Goal: Task Accomplishment & Management: Manage account settings

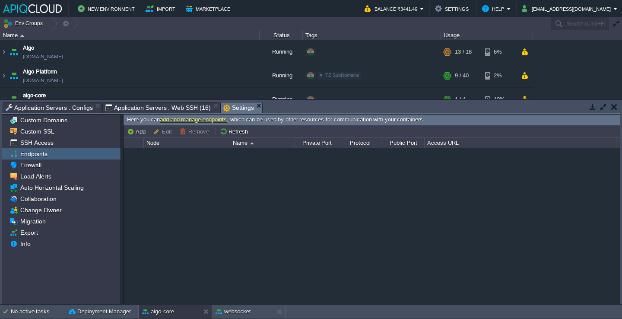
scroll to position [50, 0]
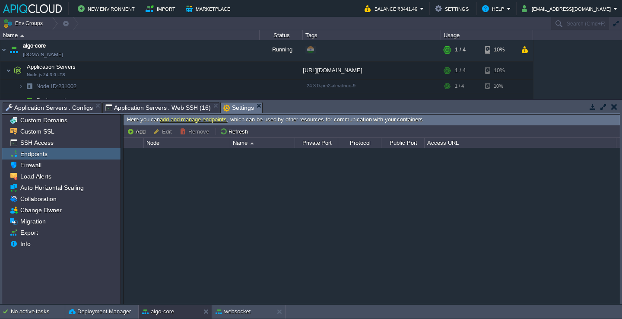
click at [160, 105] on span "Application Servers : Web SSH (16)" at bounding box center [157, 107] width 105 height 10
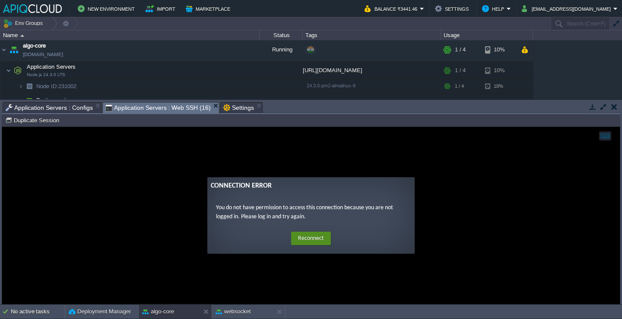
click at [307, 237] on button "Reconnect" at bounding box center [311, 239] width 40 height 14
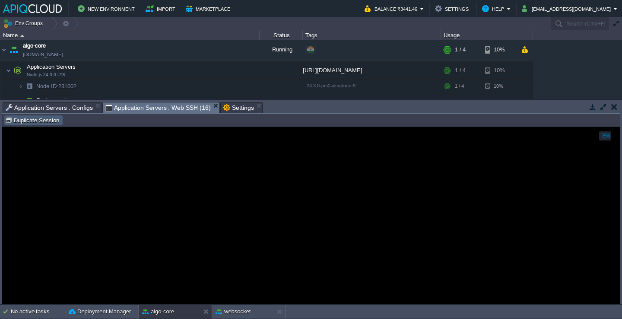
click at [55, 121] on button "Duplicate Session" at bounding box center [33, 120] width 57 height 8
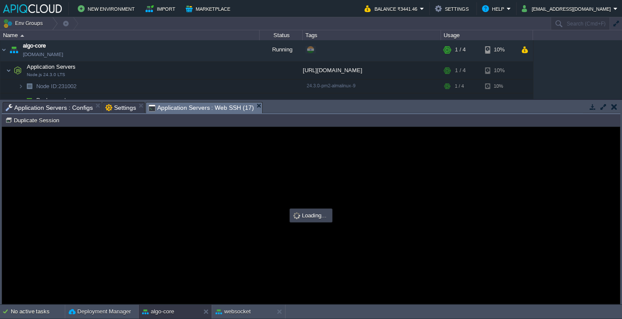
scroll to position [0, 0]
type input "#000000"
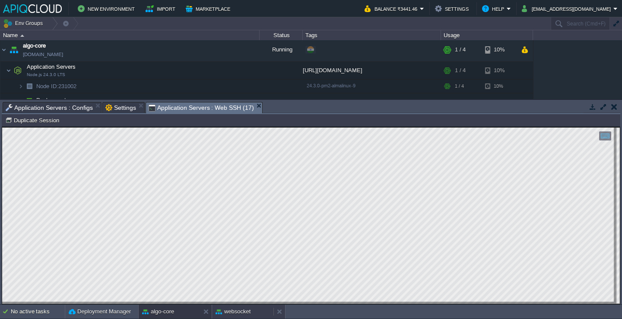
click at [243, 310] on button "websocket" at bounding box center [233, 311] width 35 height 9
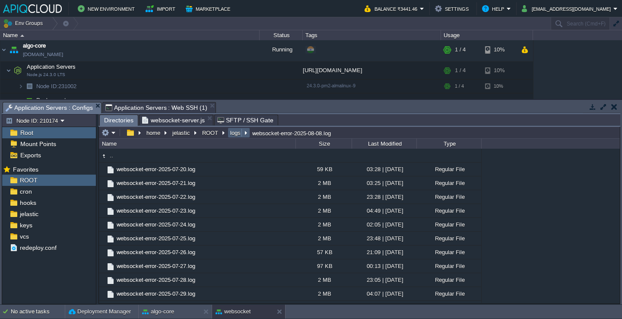
click at [229, 134] on button "logs" at bounding box center [236, 133] width 14 height 8
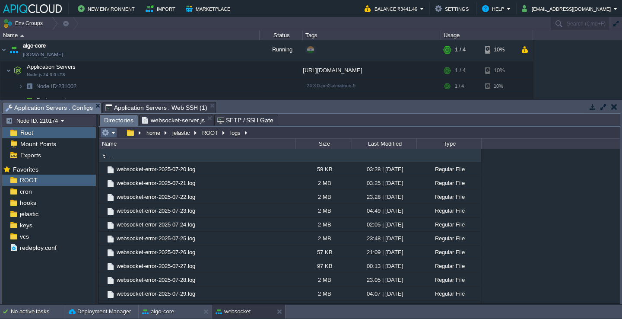
click at [106, 134] on button "button" at bounding box center [106, 133] width 8 height 8
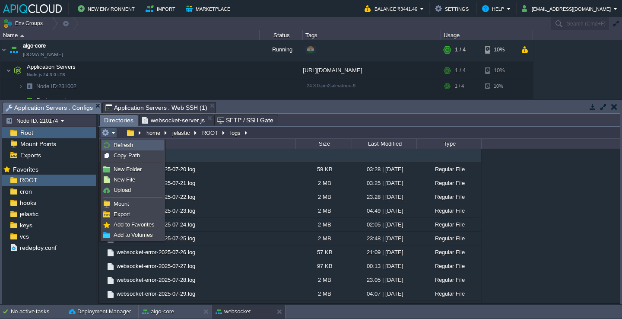
click at [112, 143] on link "Refresh" at bounding box center [133, 145] width 62 height 10
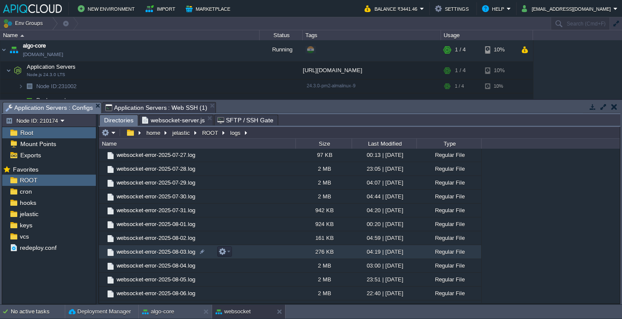
scroll to position [178, 0]
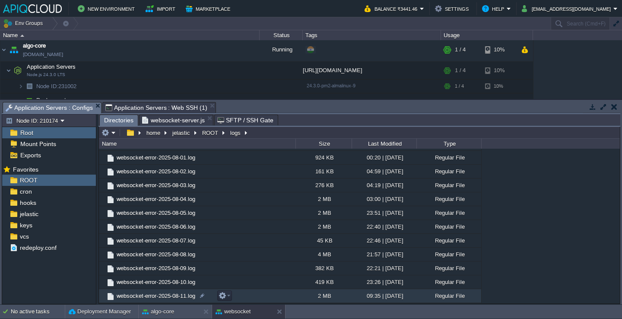
click at [250, 298] on td "websocket-error-2025-08-11.log" at bounding box center [197, 296] width 197 height 14
click at [122, 120] on span "Directories" at bounding box center [118, 120] width 29 height 11
click at [250, 119] on span "websocket-error-2025-08-11.log" at bounding box center [265, 120] width 97 height 10
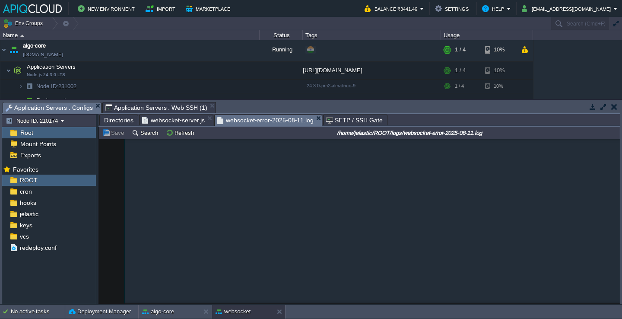
scroll to position [90114, 0]
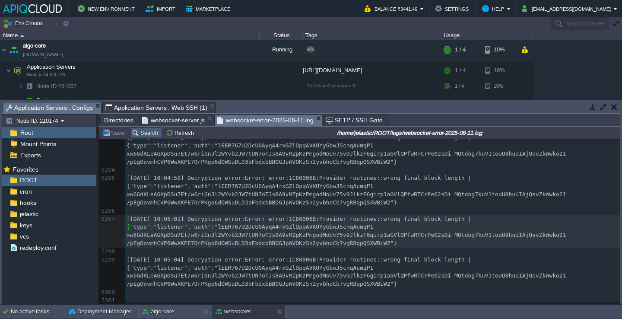
click at [149, 132] on button "Search" at bounding box center [146, 133] width 29 height 8
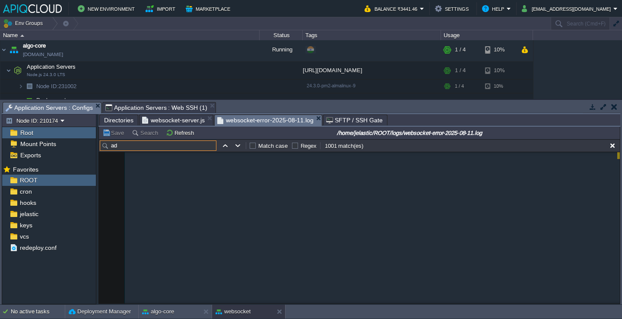
scroll to position [0, 0]
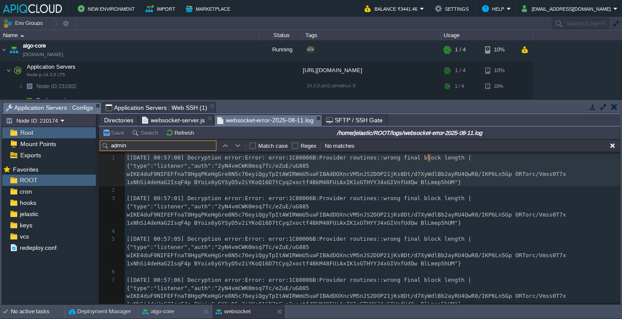
type input "admin"
click at [224, 148] on button "button" at bounding box center [225, 146] width 8 height 8
click at [241, 146] on button "button" at bounding box center [238, 146] width 8 height 8
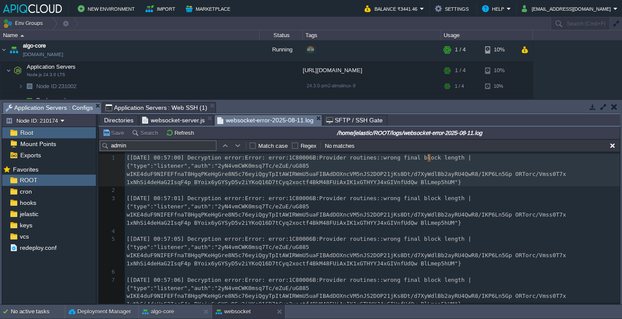
click at [230, 146] on table at bounding box center [225, 145] width 13 height 10
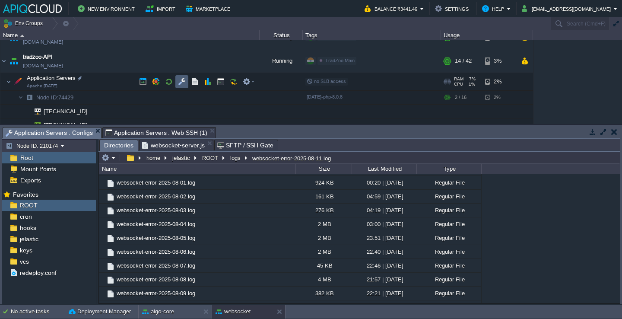
click at [181, 80] on button "button" at bounding box center [182, 82] width 8 height 8
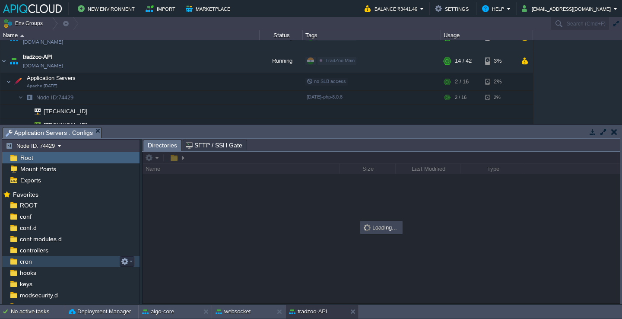
click at [71, 261] on div "cron" at bounding box center [70, 261] width 137 height 11
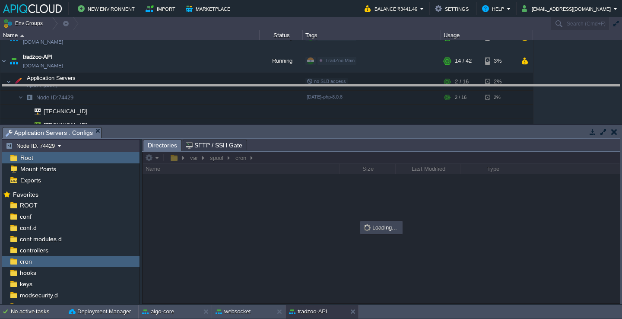
drag, startPoint x: 250, startPoint y: 132, endPoint x: 250, endPoint y: 87, distance: 45.0
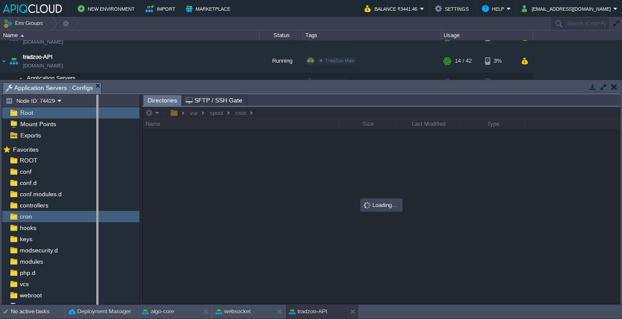
drag, startPoint x: 140, startPoint y: 99, endPoint x: 96, endPoint y: 99, distance: 43.7
click at [96, 99] on body "New Environment Import Marketplace Bonus ₹0.00 Upgrade Account Balance ₹3441.46…" at bounding box center [311, 159] width 622 height 319
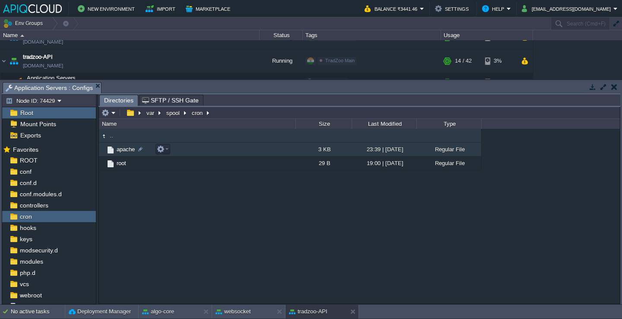
click at [232, 152] on td "apache" at bounding box center [197, 150] width 197 height 14
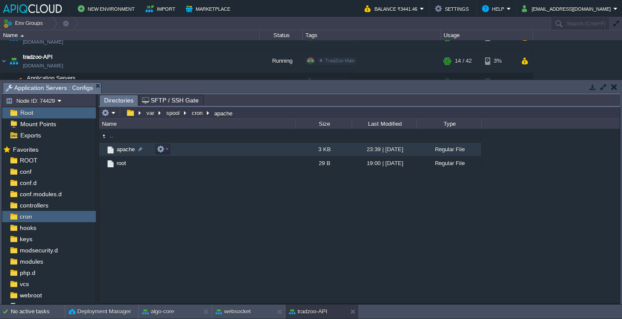
click at [232, 152] on td "apache" at bounding box center [197, 150] width 197 height 14
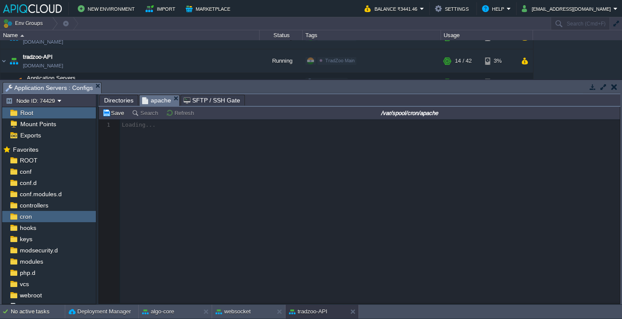
click at [121, 103] on span "Directories" at bounding box center [118, 100] width 29 height 10
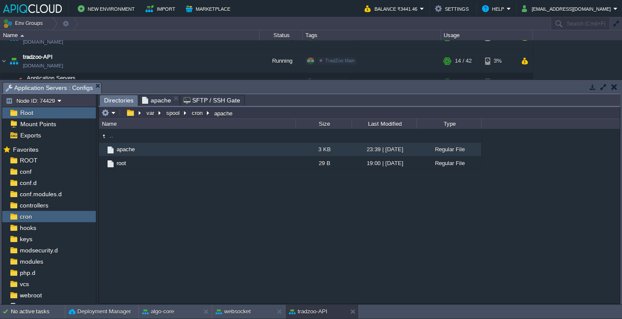
click at [153, 99] on span "apache" at bounding box center [156, 100] width 29 height 10
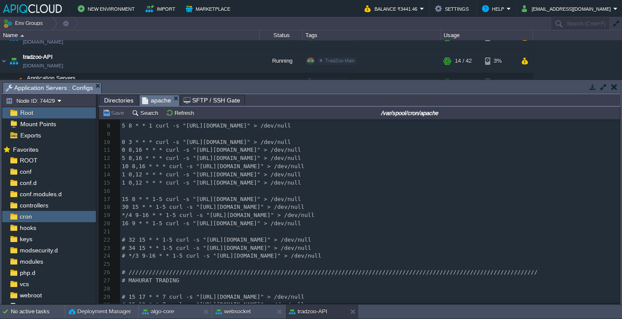
scroll to position [56, 0]
click at [310, 171] on pre "1 0,12 * * * curl -s "[URL][DOMAIN_NAME]" > /dev/null" at bounding box center [370, 175] width 500 height 8
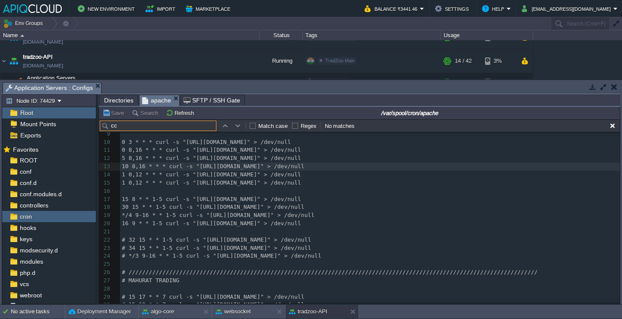
type input "c"
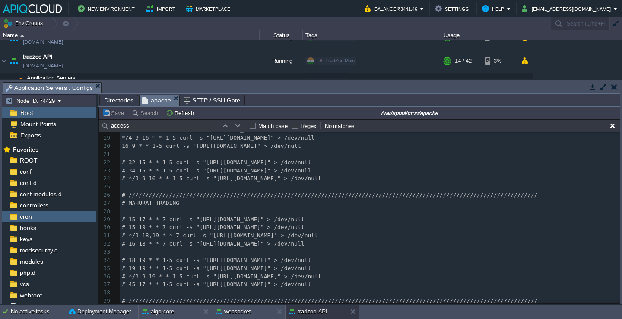
scroll to position [148, 0]
type input "access"
click at [197, 126] on input "access" at bounding box center [158, 126] width 117 height 10
click at [196, 166] on div "x 1 # IMPORT A NT NOTE! 2 # Please make sure there is a blank line after the la…" at bounding box center [370, 181] width 500 height 391
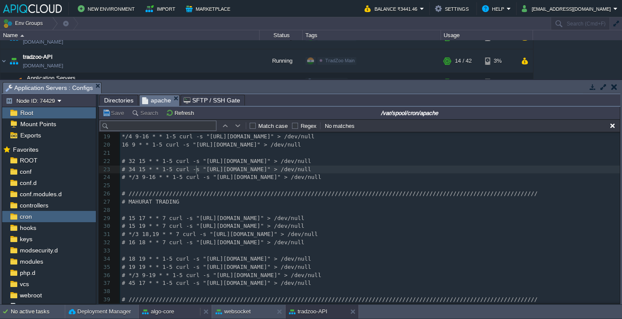
click at [179, 308] on div "algo-core" at bounding box center [169, 312] width 61 height 14
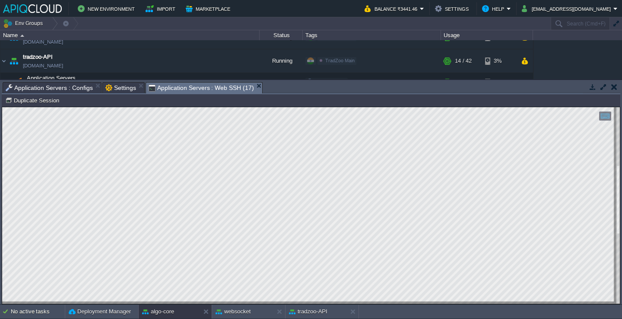
click at [70, 91] on span "Application Servers : Configs" at bounding box center [49, 88] width 87 height 10
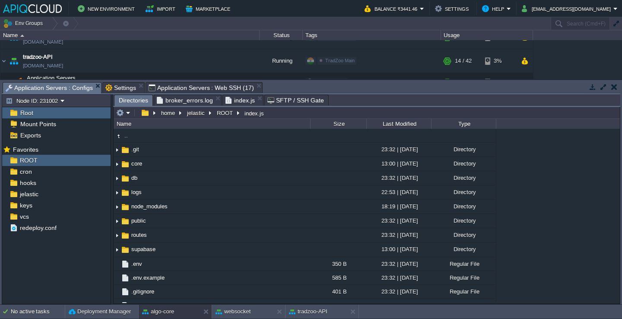
scroll to position [66, 0]
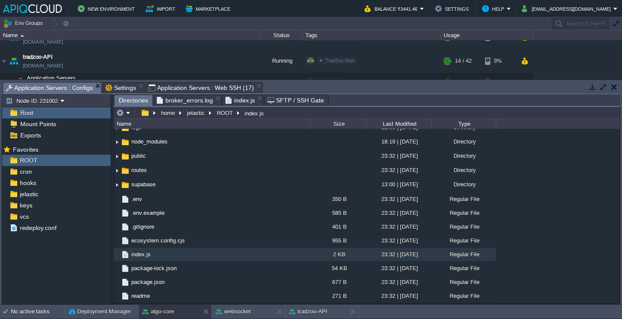
click at [113, 89] on span "Settings" at bounding box center [120, 88] width 31 height 10
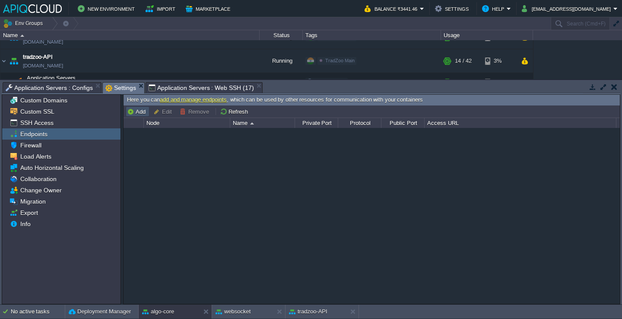
click at [140, 111] on button "Add" at bounding box center [137, 112] width 21 height 8
type input "Node ID: 231002"
type input "TCP"
type input "[DOMAIN_NAME]:{public_port}"
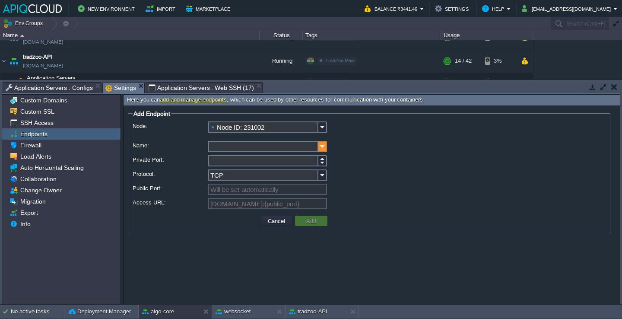
click at [322, 148] on img at bounding box center [323, 146] width 9 height 11
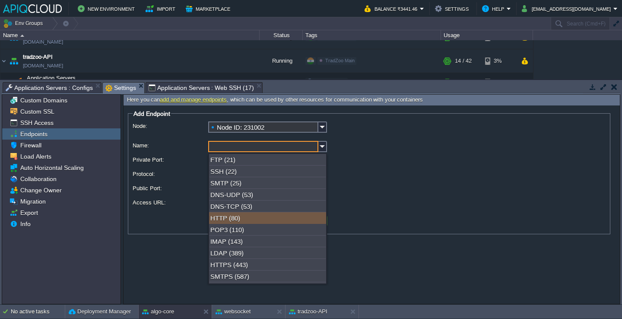
click at [258, 217] on div "HTTP (80)" at bounding box center [267, 218] width 117 height 12
type input "HTTP"
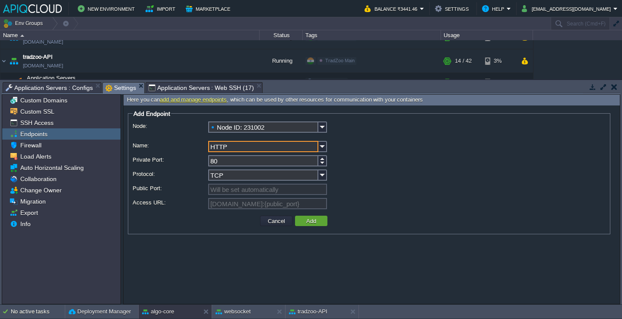
click at [297, 161] on input "80" at bounding box center [263, 160] width 110 height 11
type input "8080"
click at [382, 180] on div "TCP" at bounding box center [369, 175] width 473 height 13
click at [325, 176] on img at bounding box center [323, 174] width 9 height 11
click at [348, 173] on div "TCP" at bounding box center [369, 175] width 473 height 13
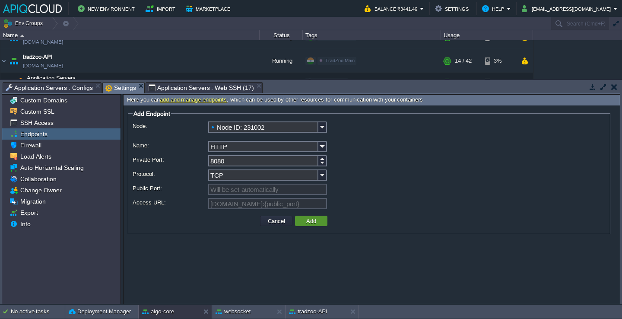
click at [313, 220] on button "Add" at bounding box center [311, 221] width 15 height 8
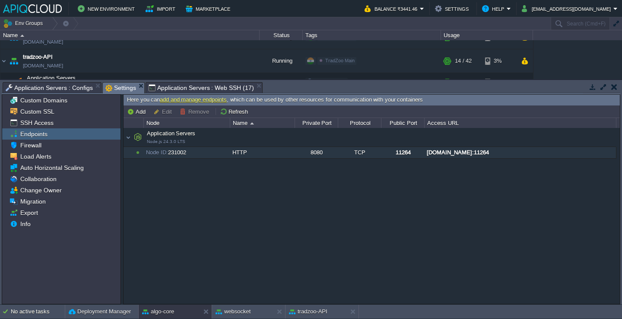
click at [461, 153] on div "[DOMAIN_NAME]:11264" at bounding box center [520, 152] width 191 height 11
type input "[DOMAIN_NAME]:11264"
click at [437, 208] on div "Application Servers Node.js 24.3.0 LTS Application Servers Node.js 24.3.0 LTS N…" at bounding box center [372, 215] width 497 height 175
